Goal: Navigation & Orientation: Find specific page/section

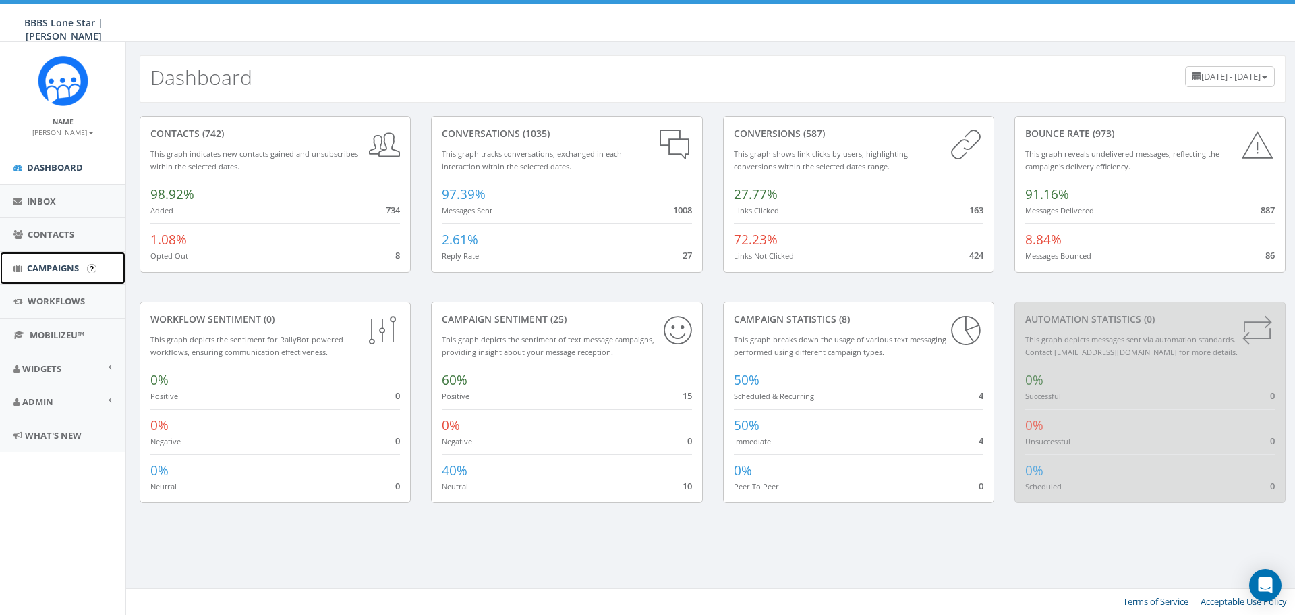
click at [40, 268] on span "Campaigns" at bounding box center [53, 268] width 52 height 12
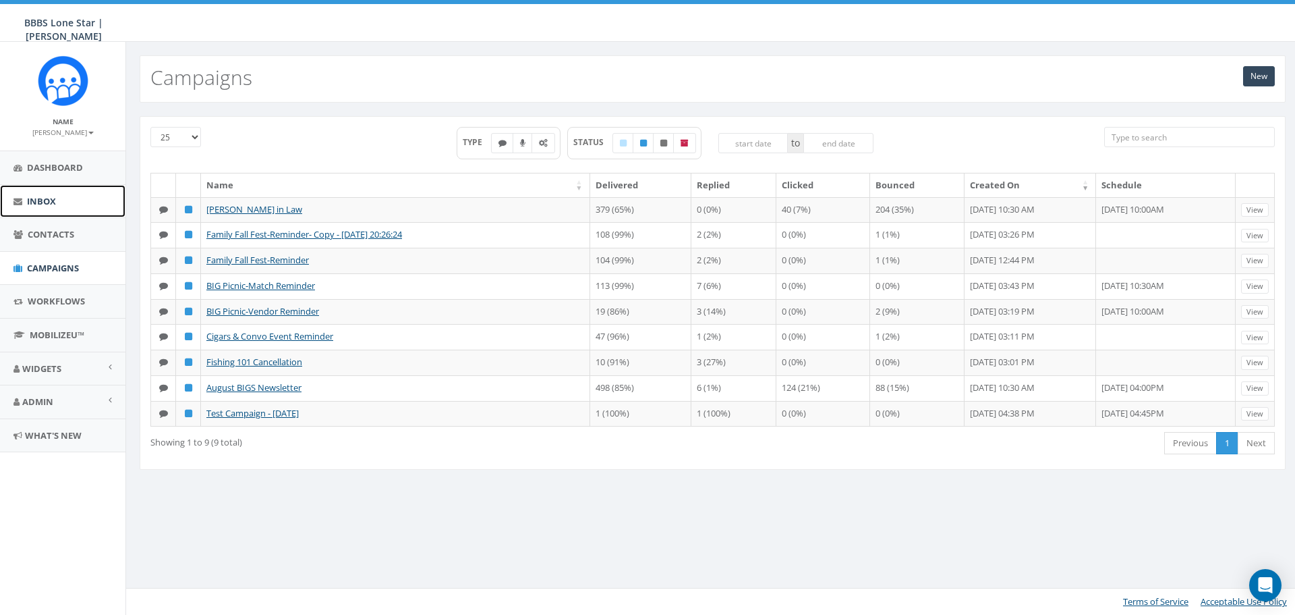
click at [53, 205] on span "Inbox" at bounding box center [41, 201] width 29 height 12
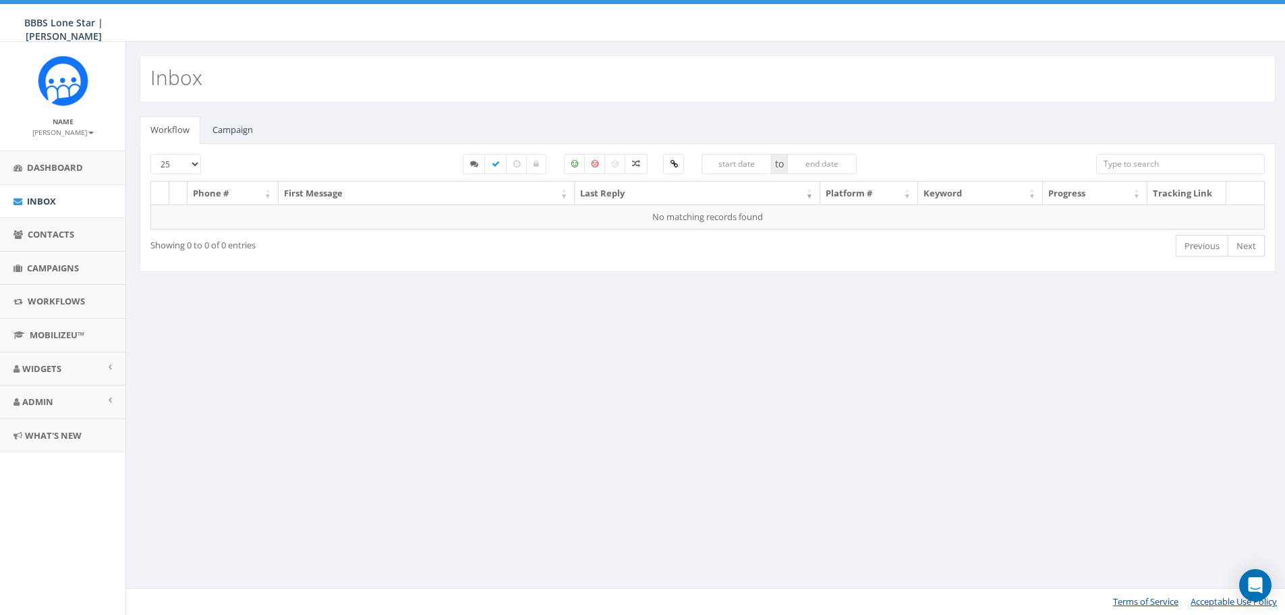
select select
click at [221, 135] on link "Campaign" at bounding box center [233, 130] width 62 height 28
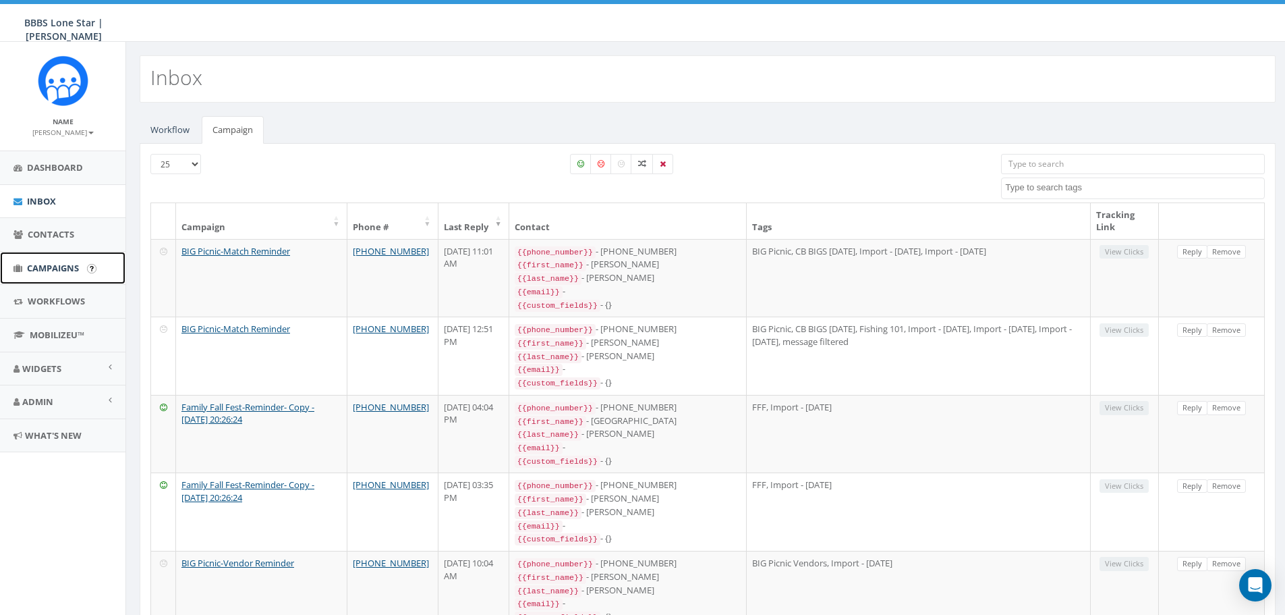
click at [73, 273] on span "Campaigns" at bounding box center [53, 268] width 52 height 12
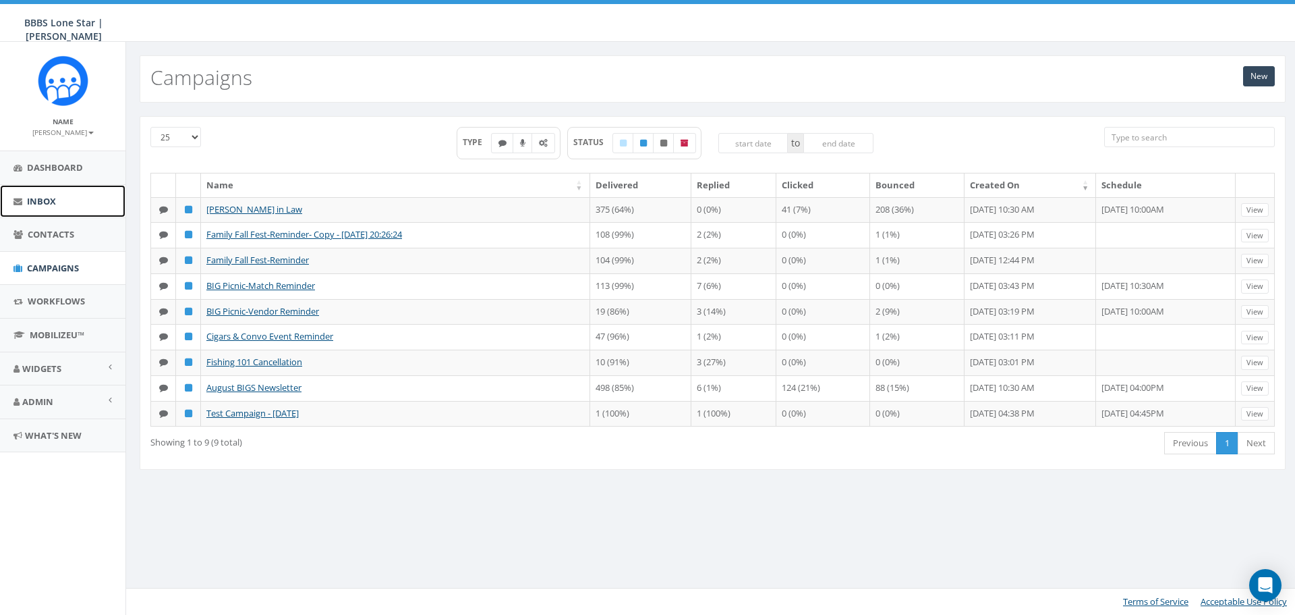
click at [43, 210] on link "Inbox" at bounding box center [62, 201] width 125 height 33
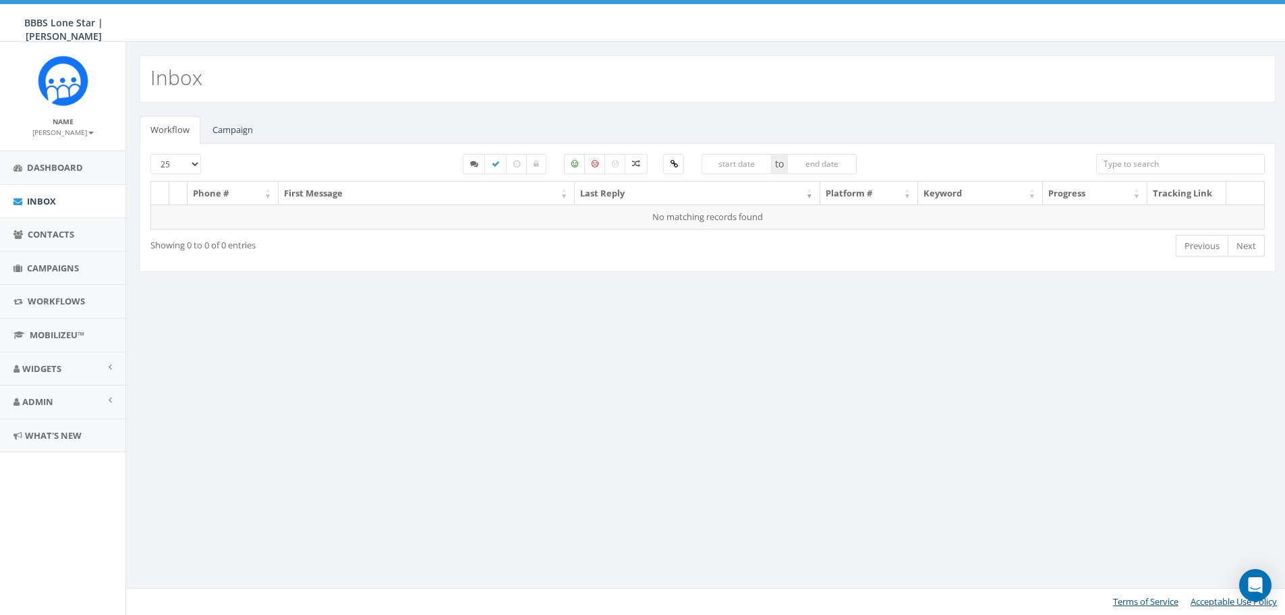
select select
click at [225, 128] on link "Campaign" at bounding box center [233, 130] width 62 height 28
